Goal: Contribute content

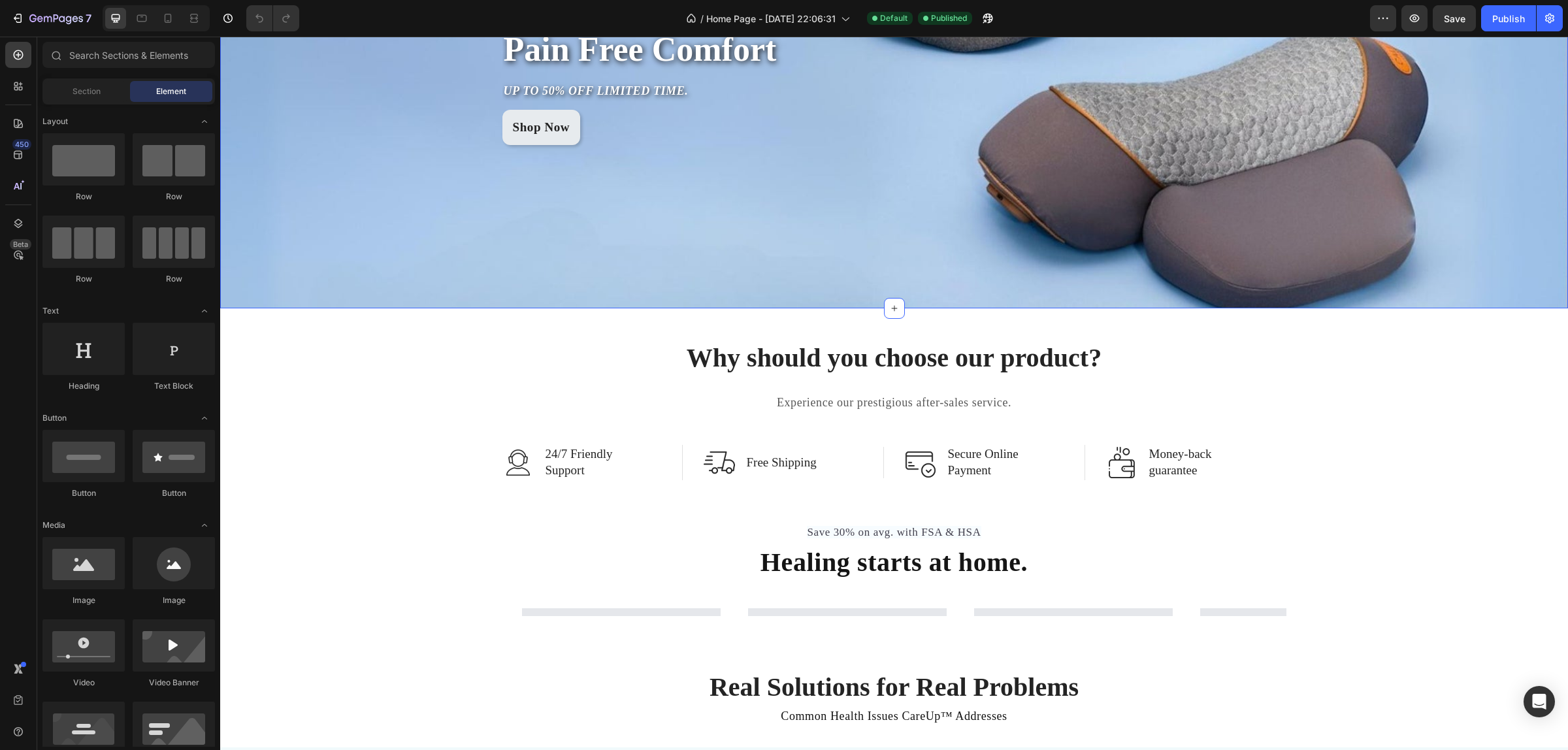
scroll to position [81, 0]
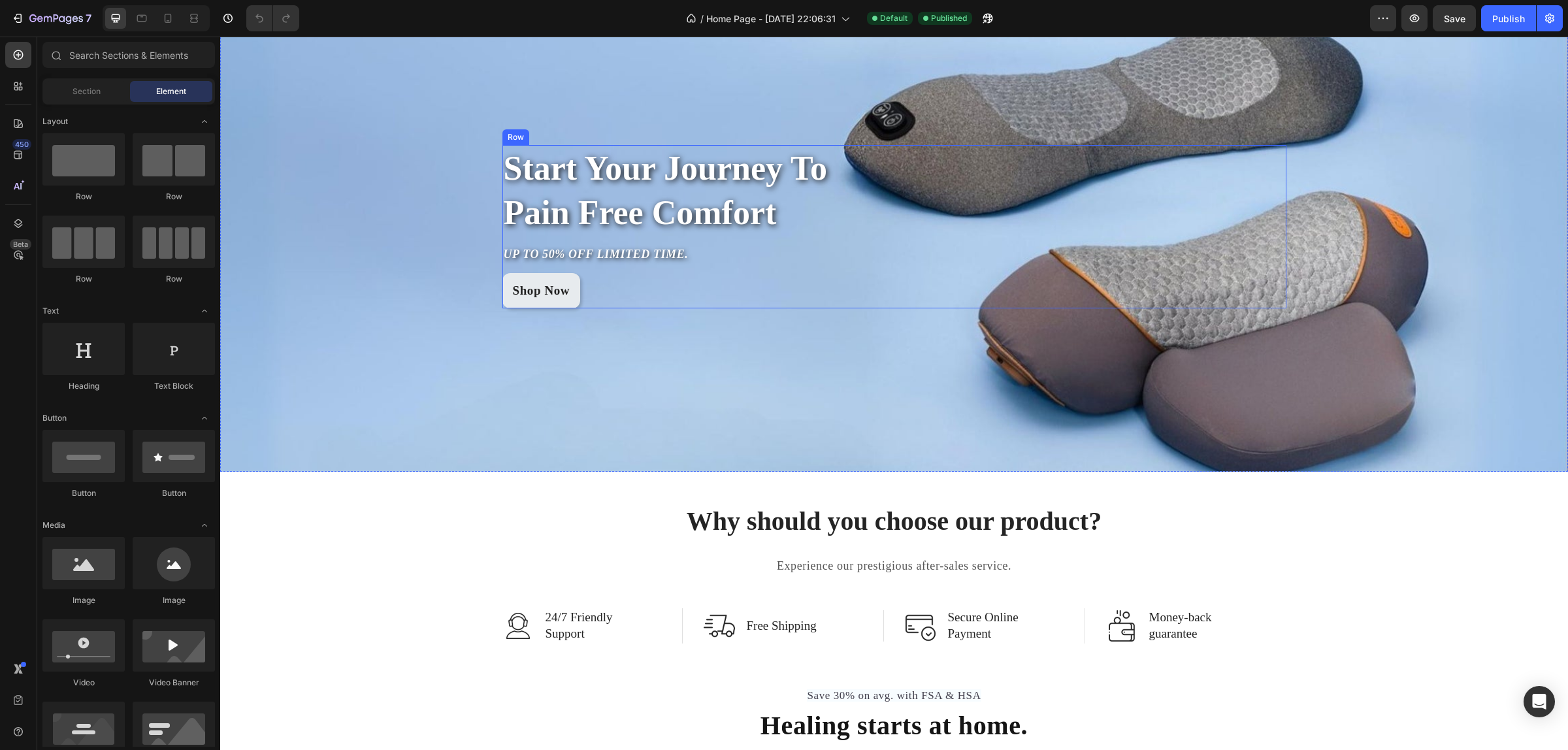
click at [1143, 237] on div "Start Your Journey To Pain Free Comfort Heading UP TO 50% OFF LIMITED TIME. Tex…" at bounding box center [894, 226] width 784 height 163
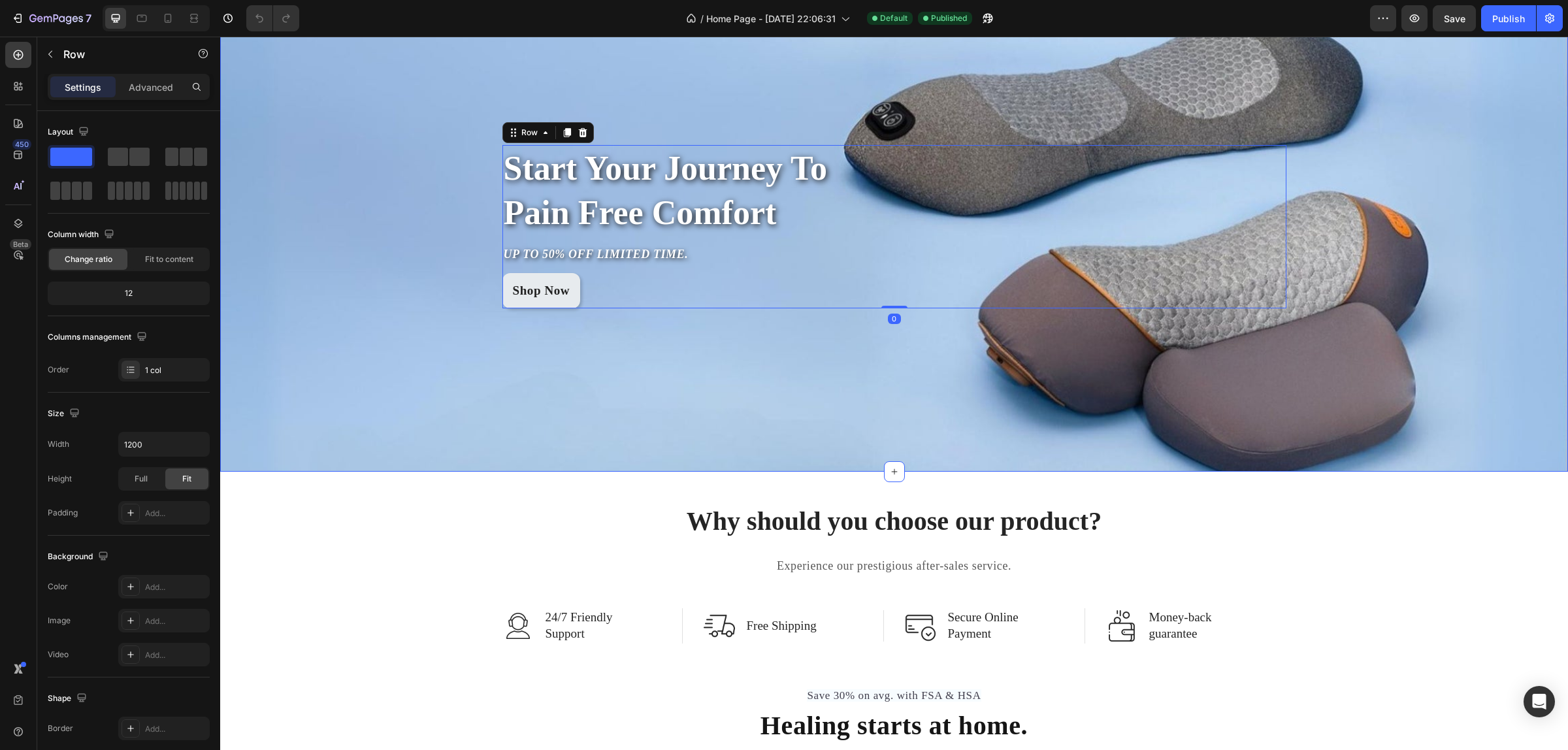
click at [337, 168] on div "Start Your Journey To Pain Free Comfort Heading UP TO 50% OFF LIMITED TIME. Tex…" at bounding box center [894, 226] width 1348 height 163
click at [171, 17] on icon at bounding box center [168, 18] width 7 height 9
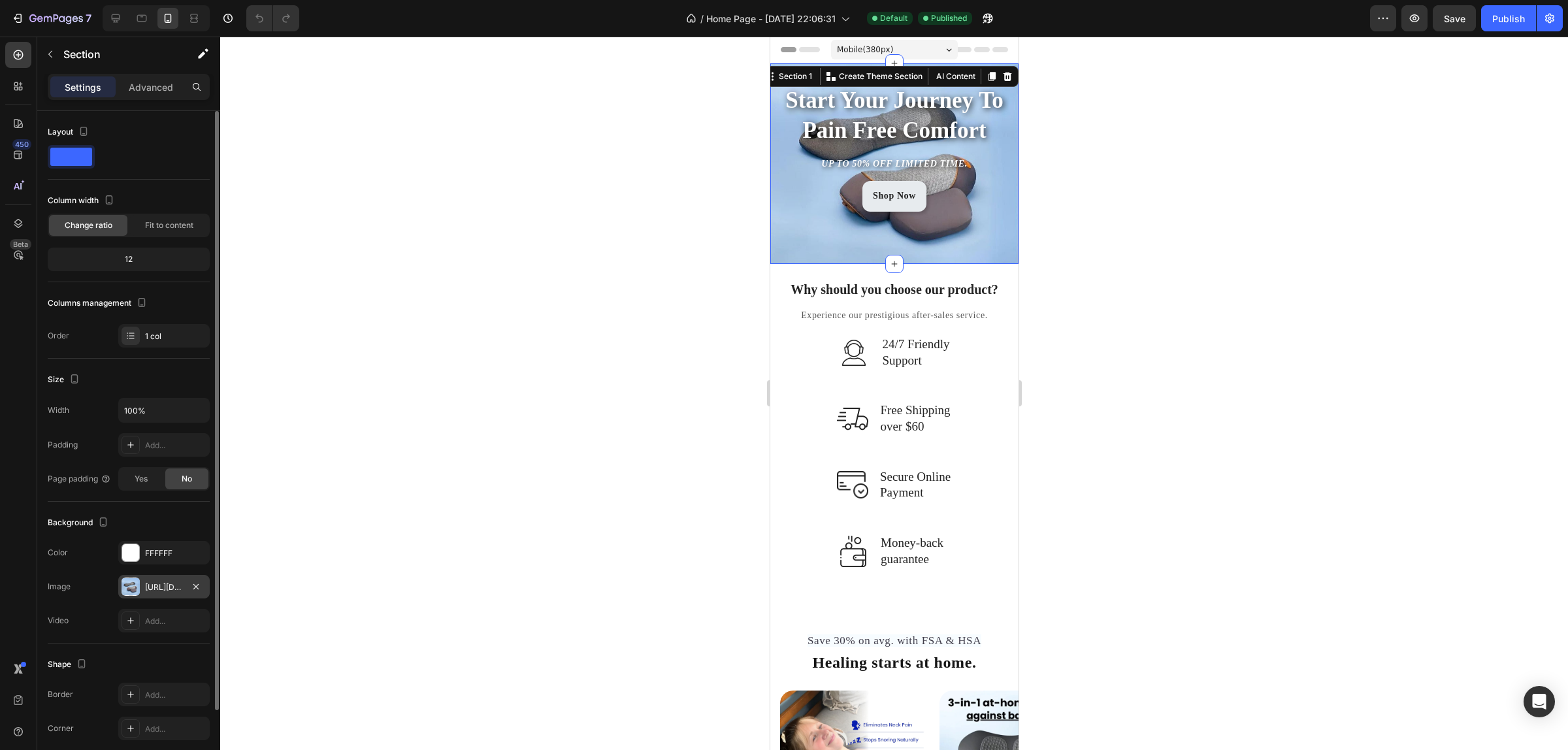
click at [139, 589] on div "[URL][DOMAIN_NAME]" at bounding box center [164, 587] width 91 height 23
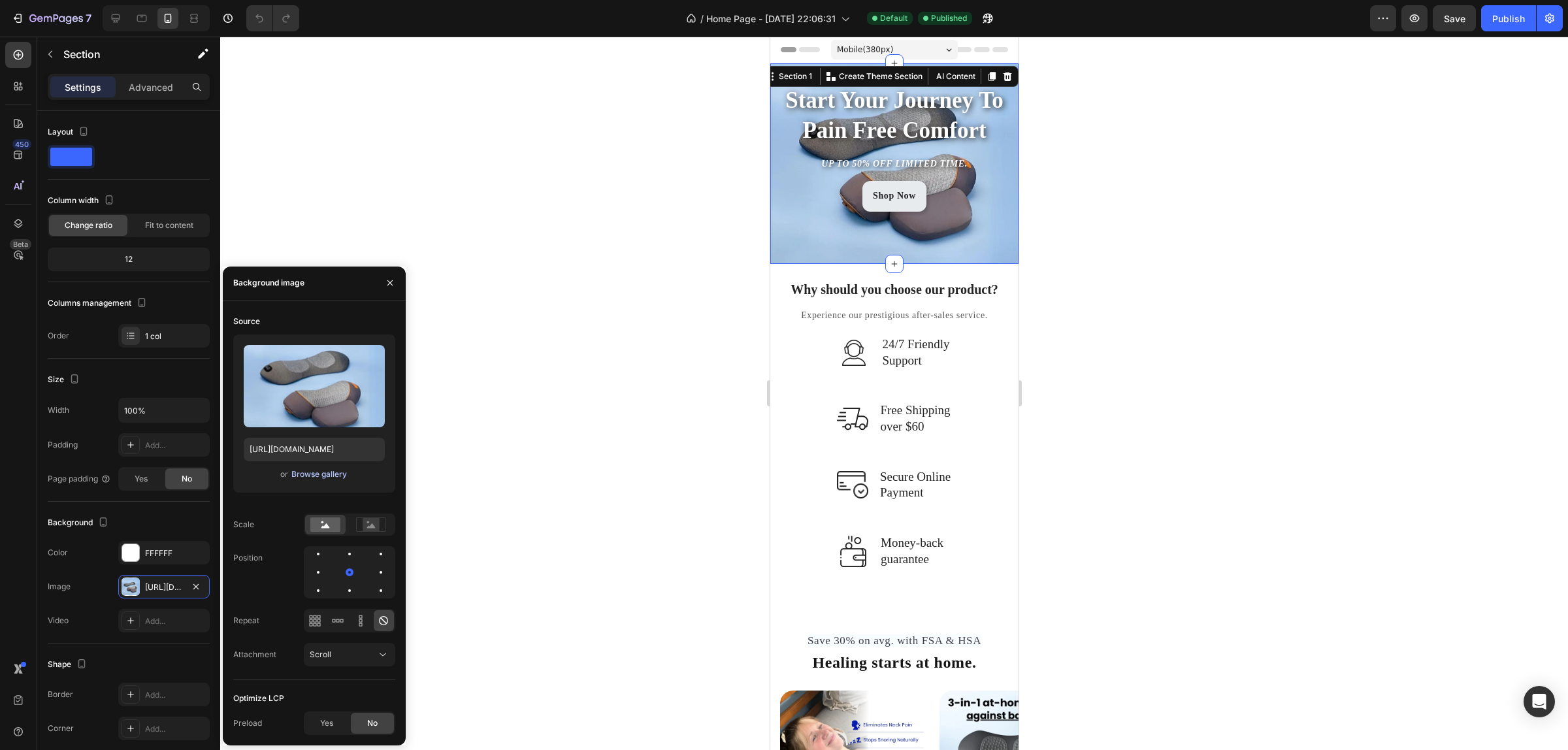
click at [301, 469] on div "Browse gallery" at bounding box center [319, 475] width 56 height 12
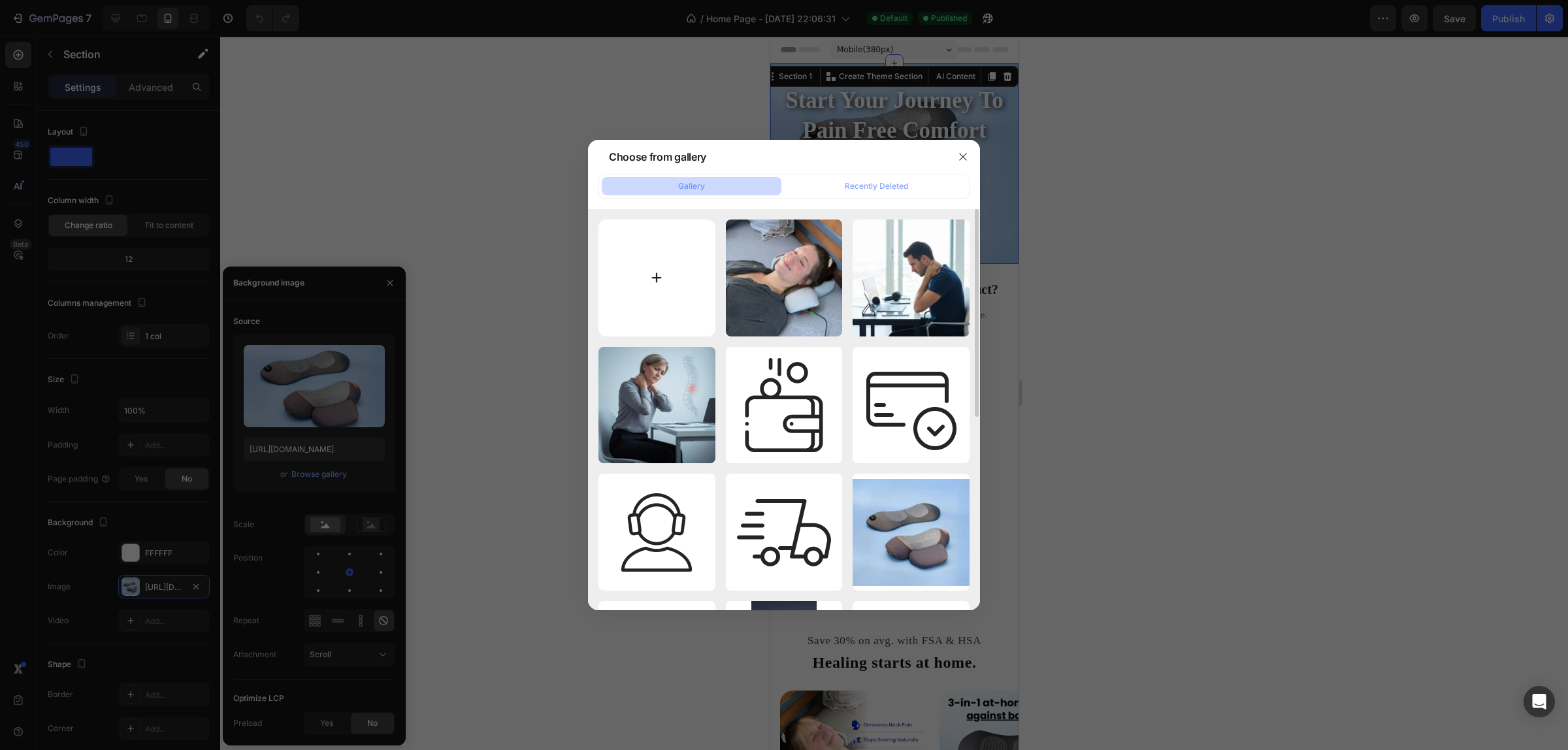
click at [665, 260] on input "file" at bounding box center [656, 278] width 117 height 117
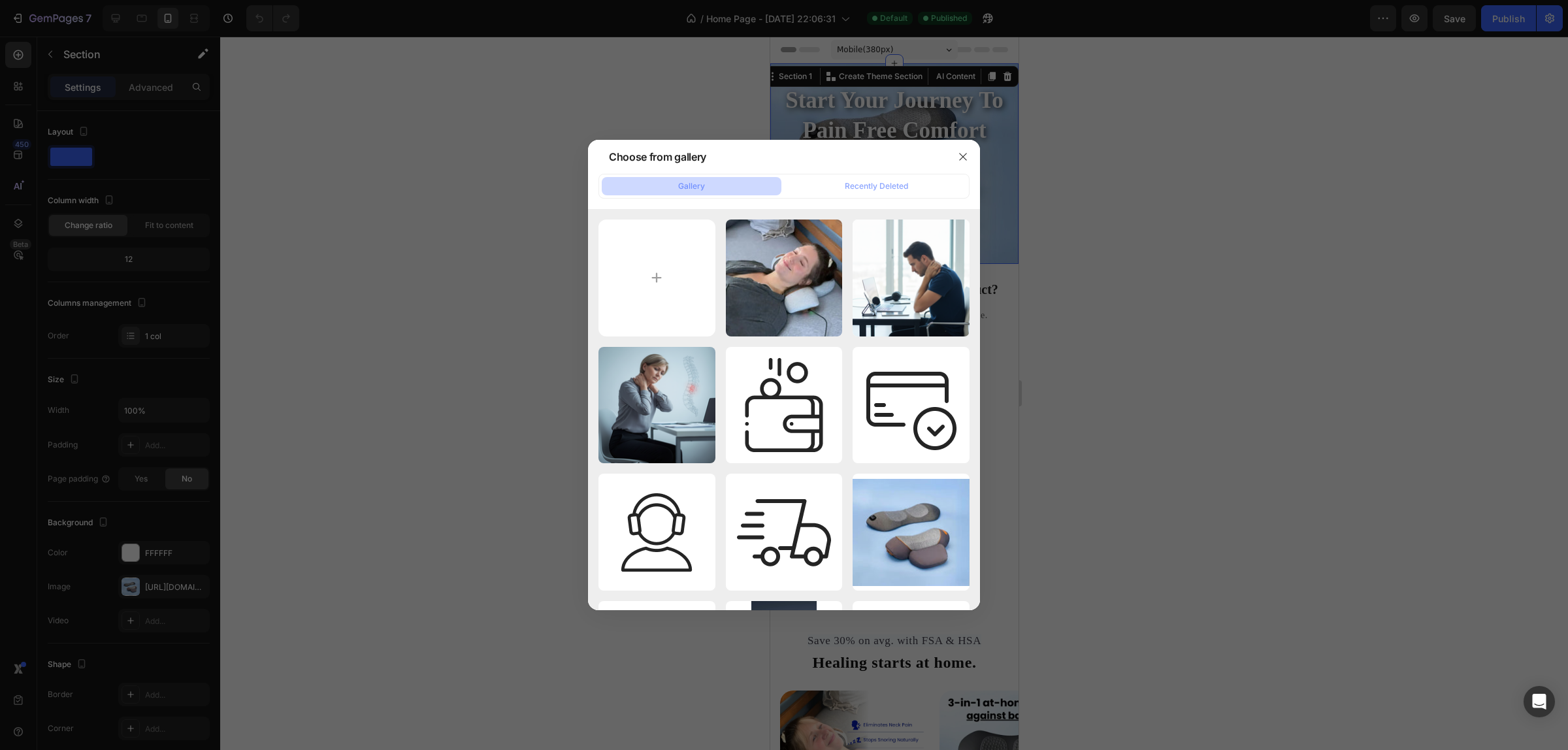
drag, startPoint x: 275, startPoint y: 414, endPoint x: 281, endPoint y: 453, distance: 39.5
click at [275, 414] on div at bounding box center [784, 375] width 1568 height 750
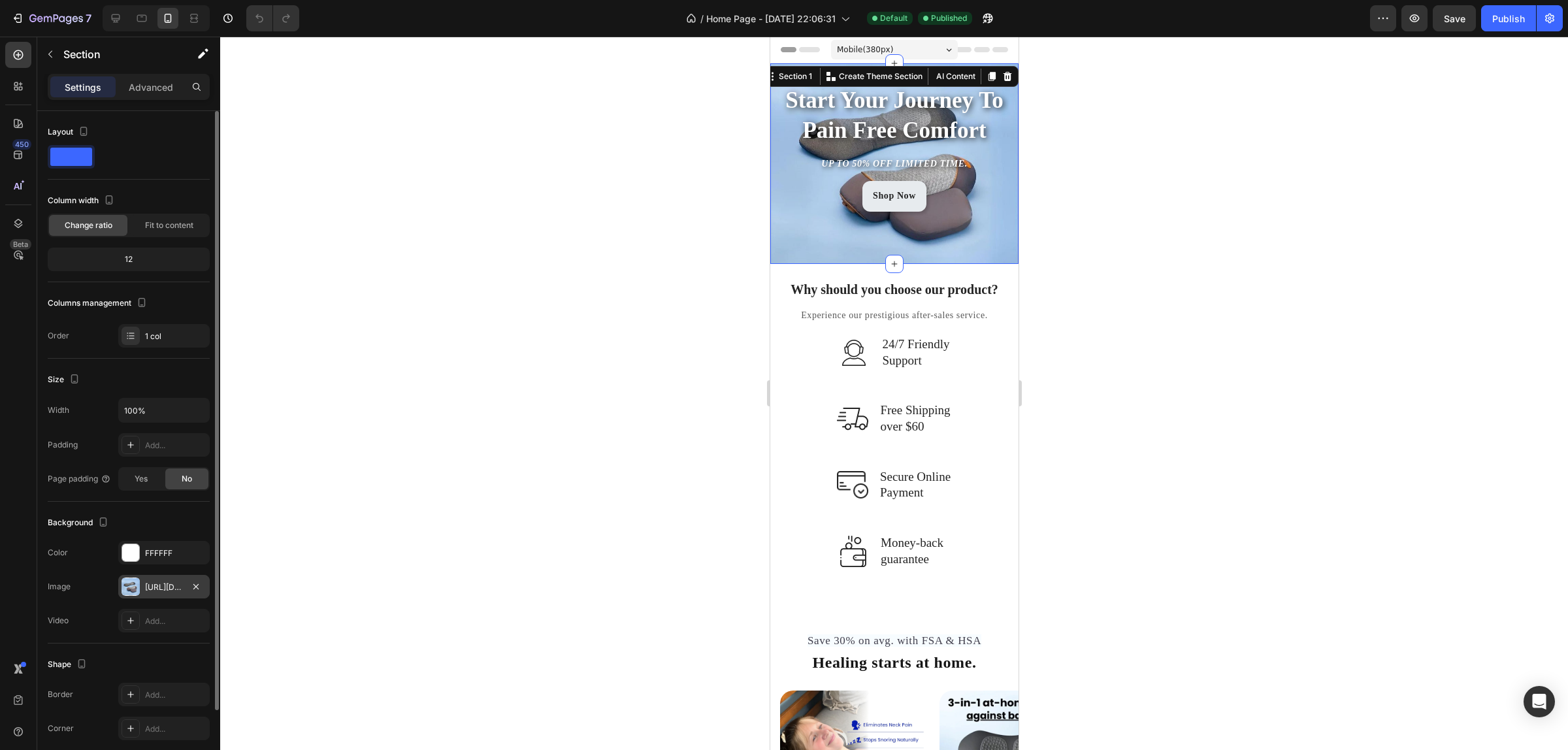
click at [158, 582] on div "[URL][DOMAIN_NAME]" at bounding box center [164, 587] width 38 height 12
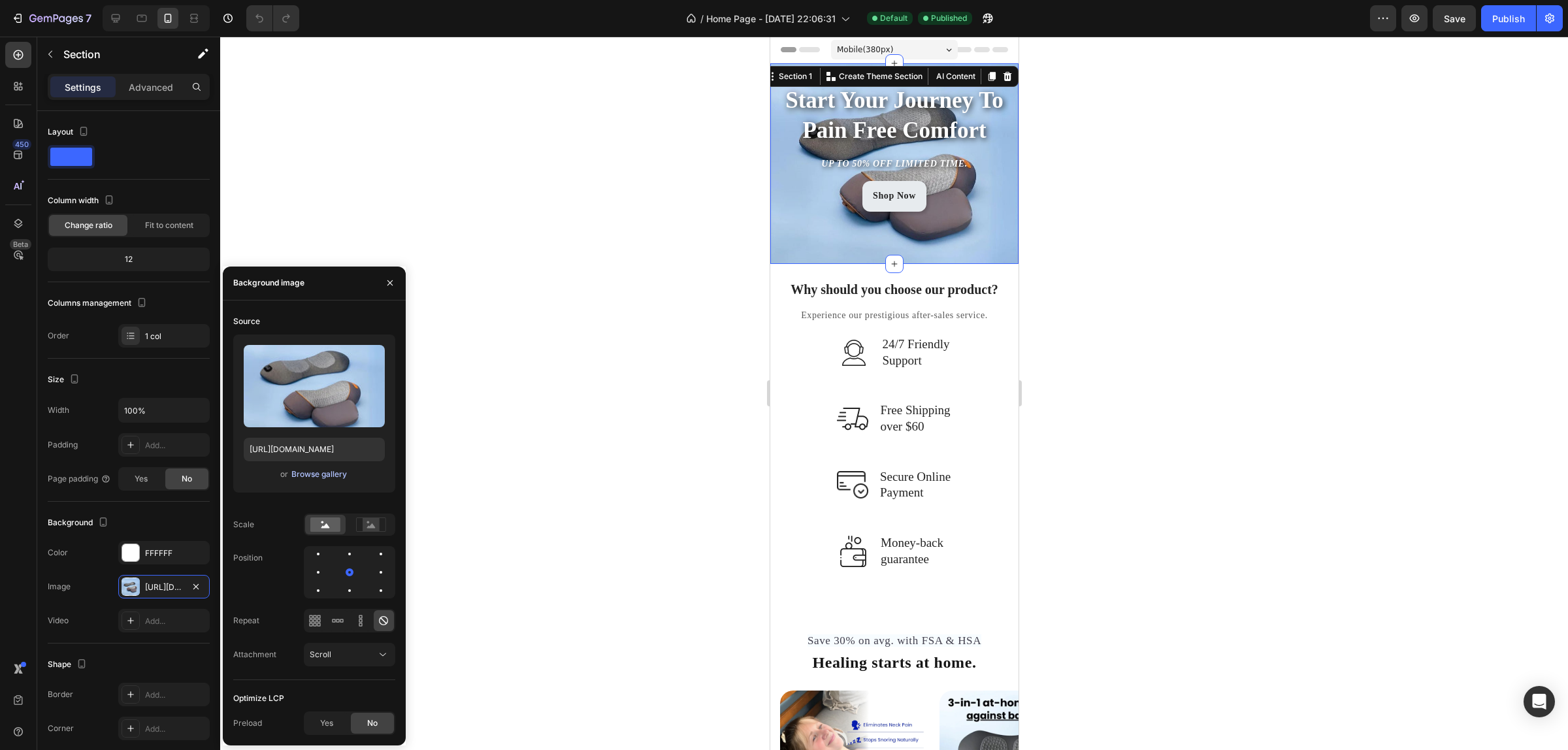
click at [306, 475] on div "Browse gallery" at bounding box center [319, 475] width 56 height 12
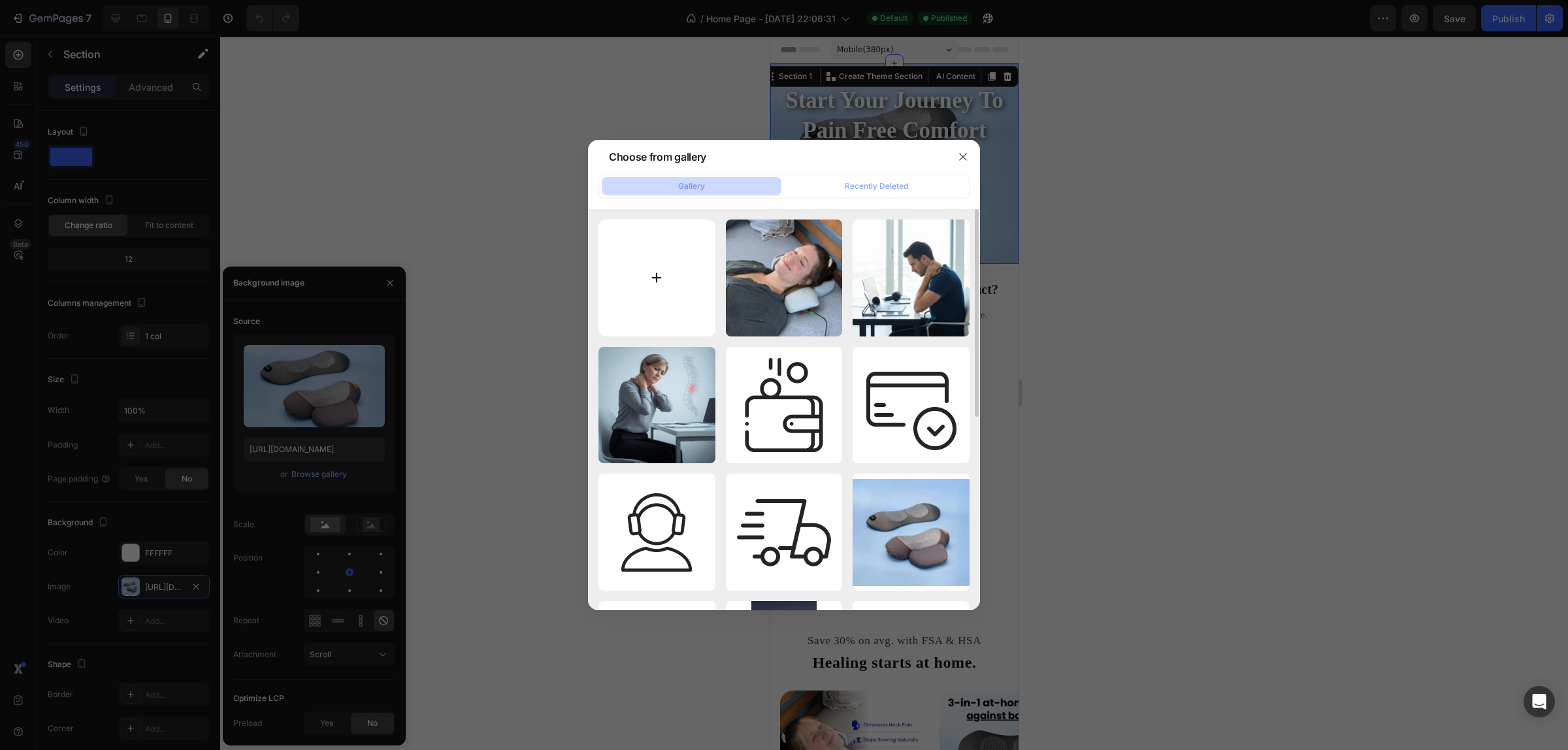
click at [612, 285] on input "file" at bounding box center [656, 278] width 117 height 117
type input "C:\fakepath\Untitled_design_new.jpg"
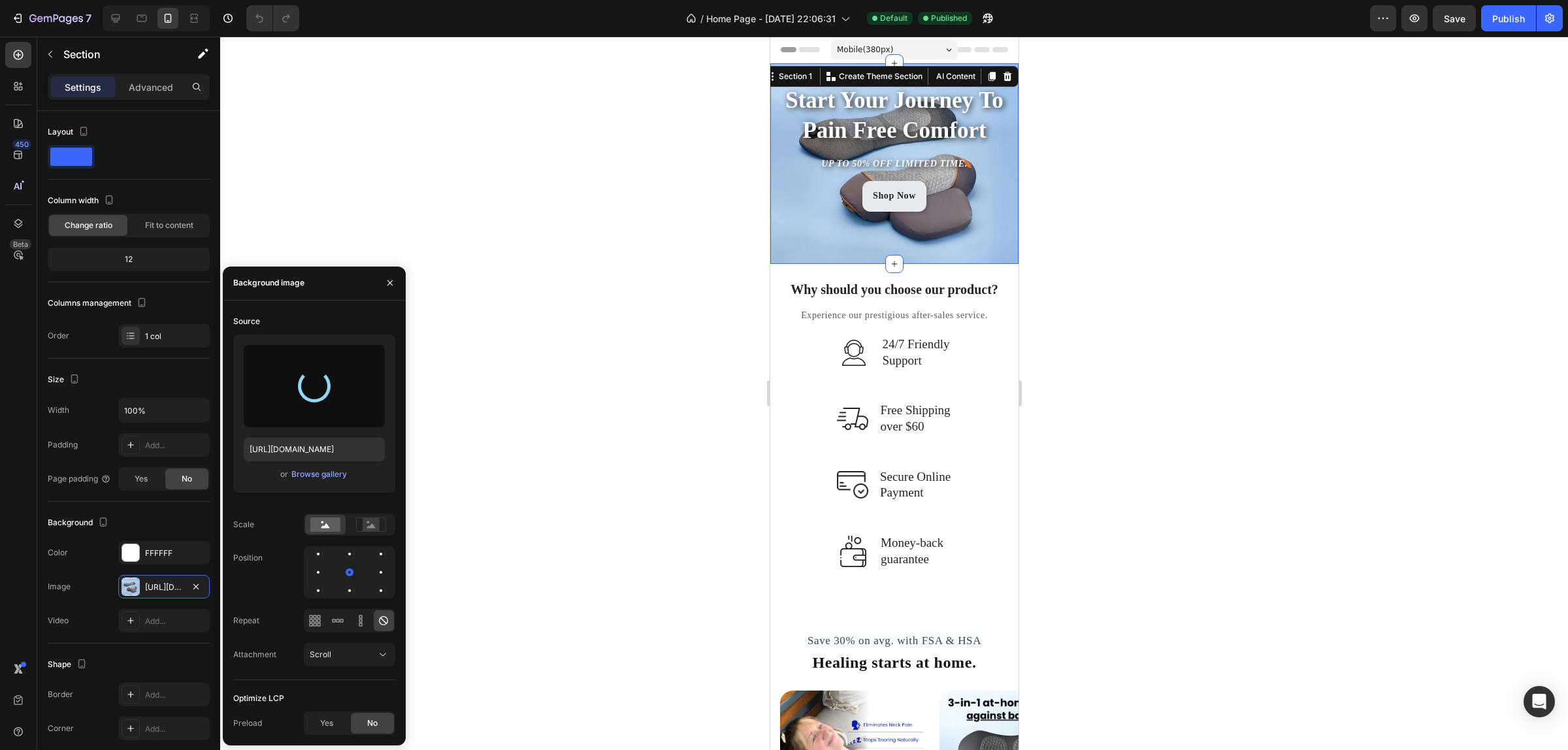
type input "[URL][DOMAIN_NAME]"
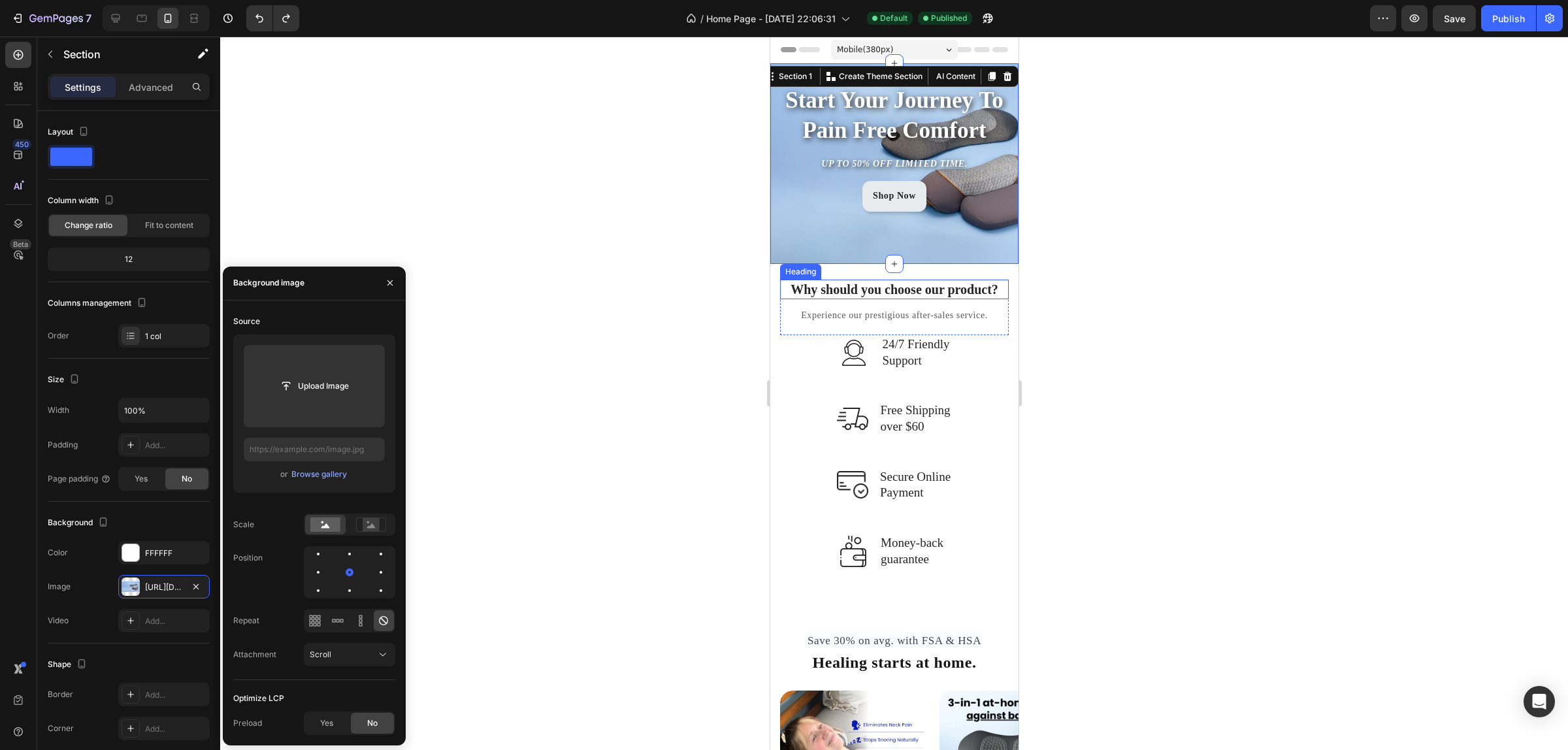
type input "[URL][DOMAIN_NAME]"
